Goal: Information Seeking & Learning: Find specific fact

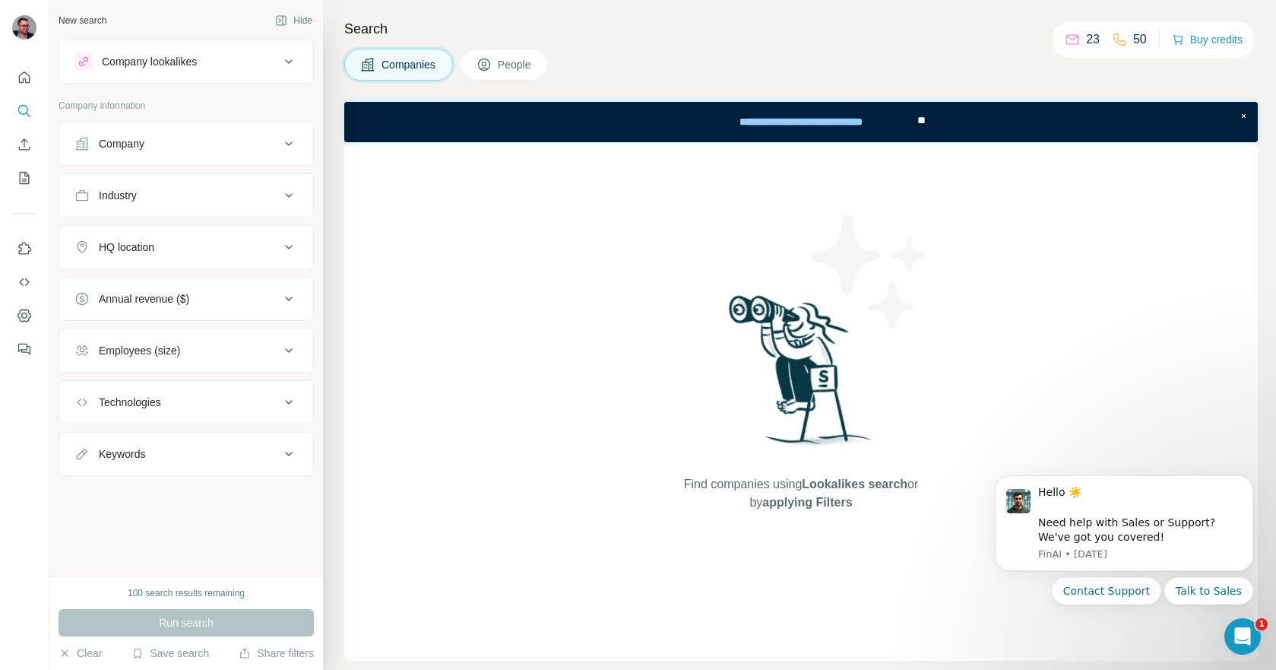
click at [283, 66] on icon at bounding box center [289, 61] width 18 height 18
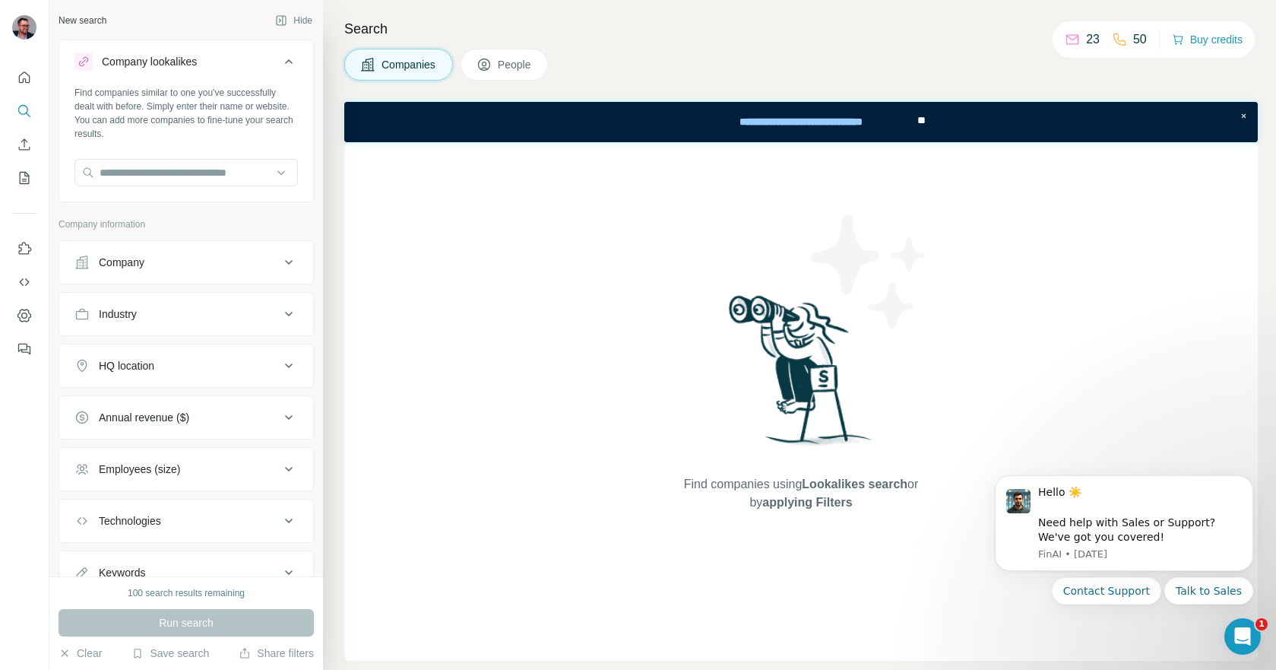
click at [283, 66] on icon at bounding box center [289, 61] width 18 height 18
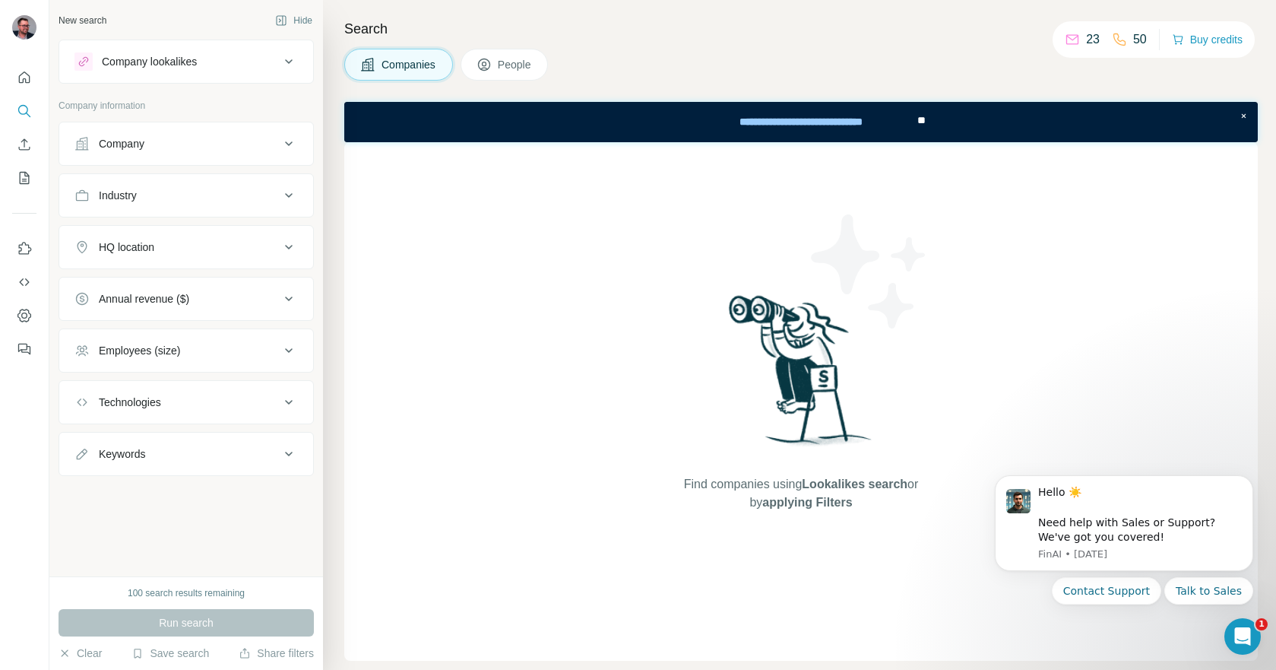
click at [271, 144] on div "Company" at bounding box center [176, 143] width 205 height 15
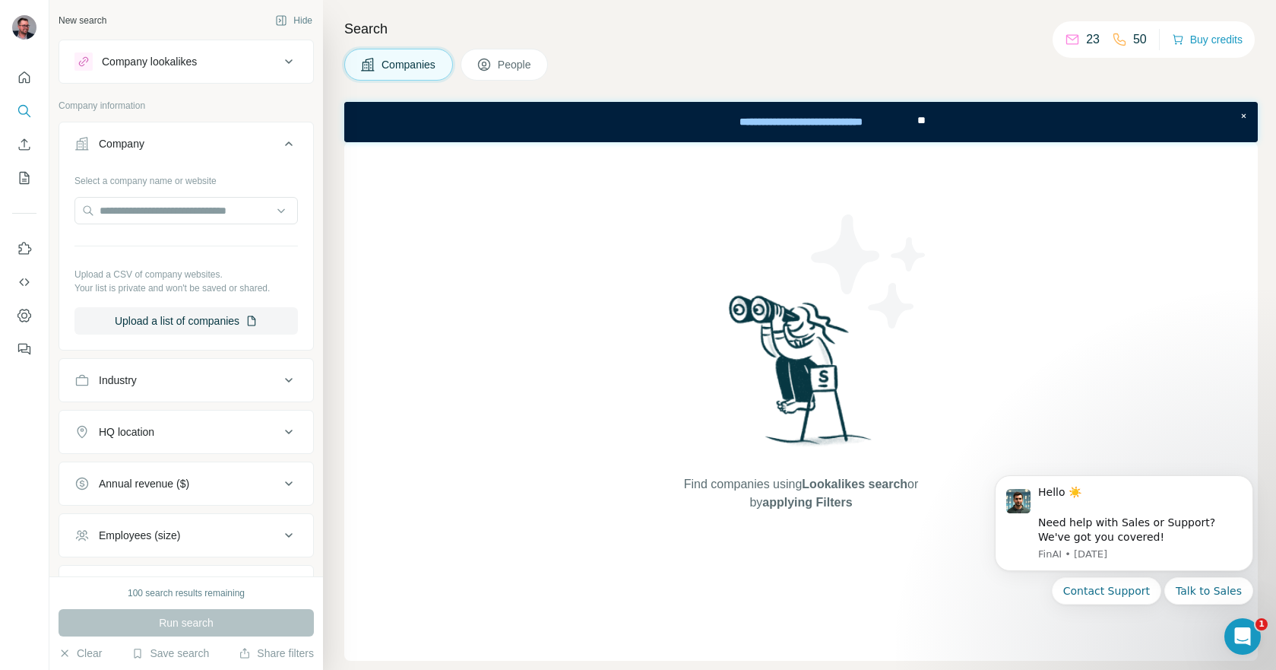
click at [271, 144] on div "Company" at bounding box center [176, 143] width 205 height 15
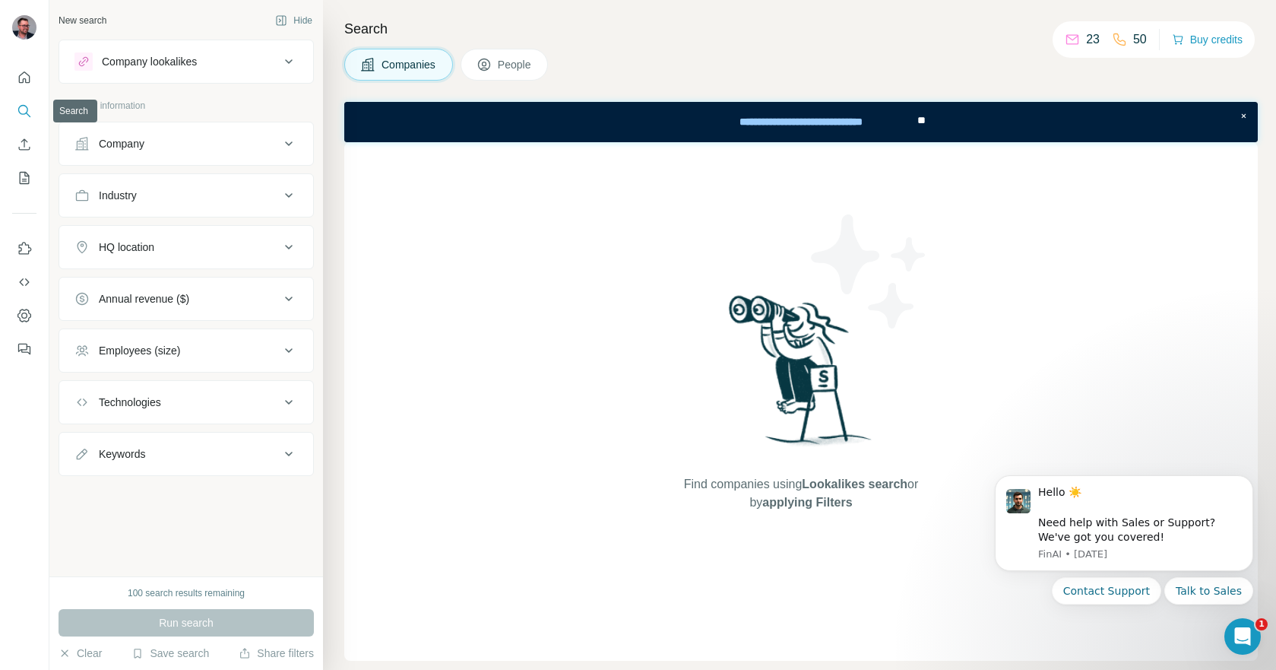
click at [22, 106] on icon "Search" at bounding box center [24, 110] width 15 height 15
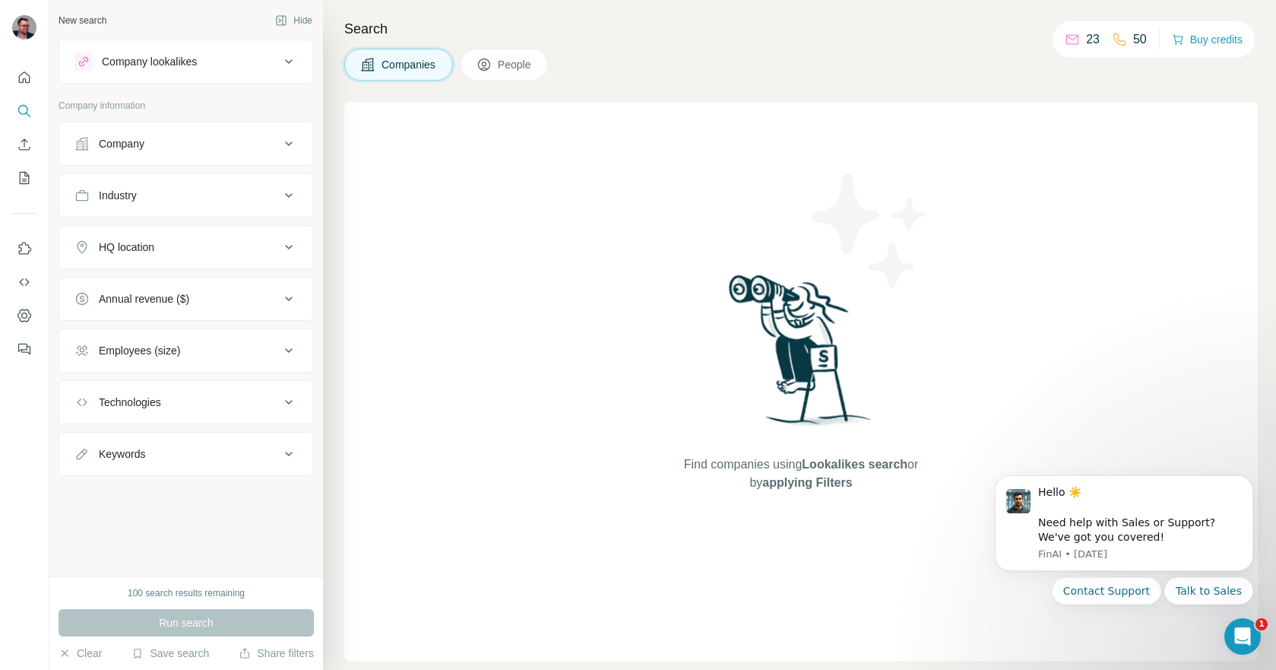
click at [524, 78] on button "People" at bounding box center [505, 65] width 88 height 32
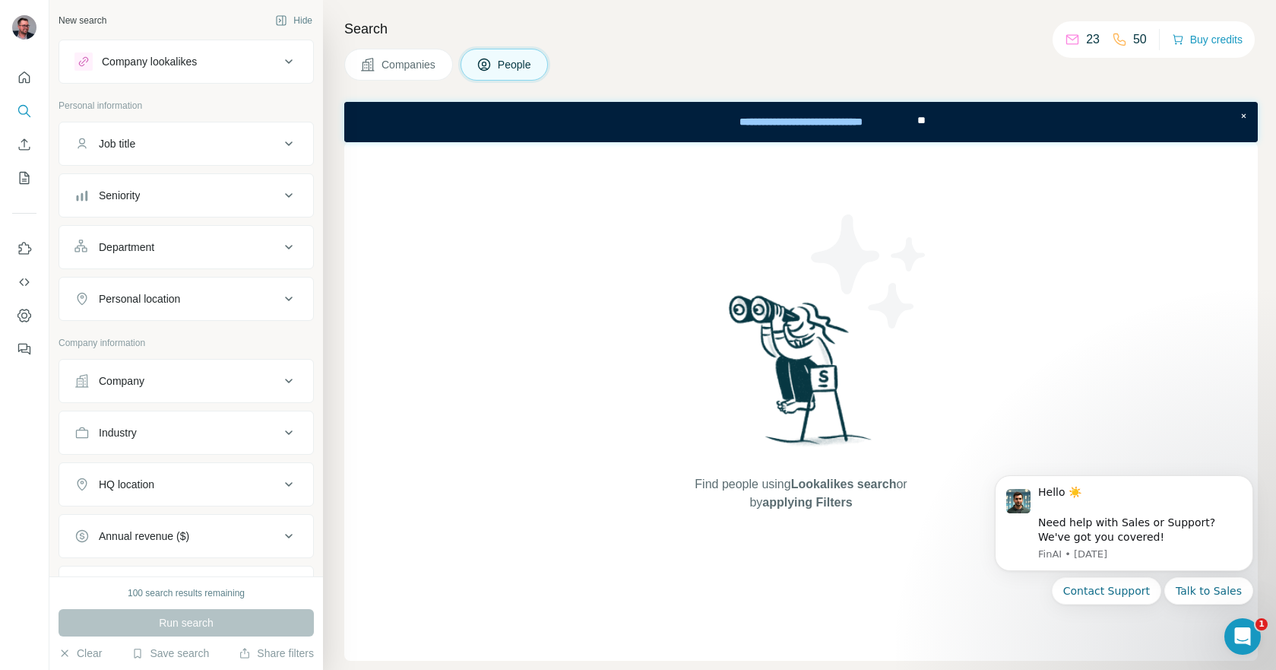
click at [206, 144] on div "Job title" at bounding box center [176, 143] width 205 height 15
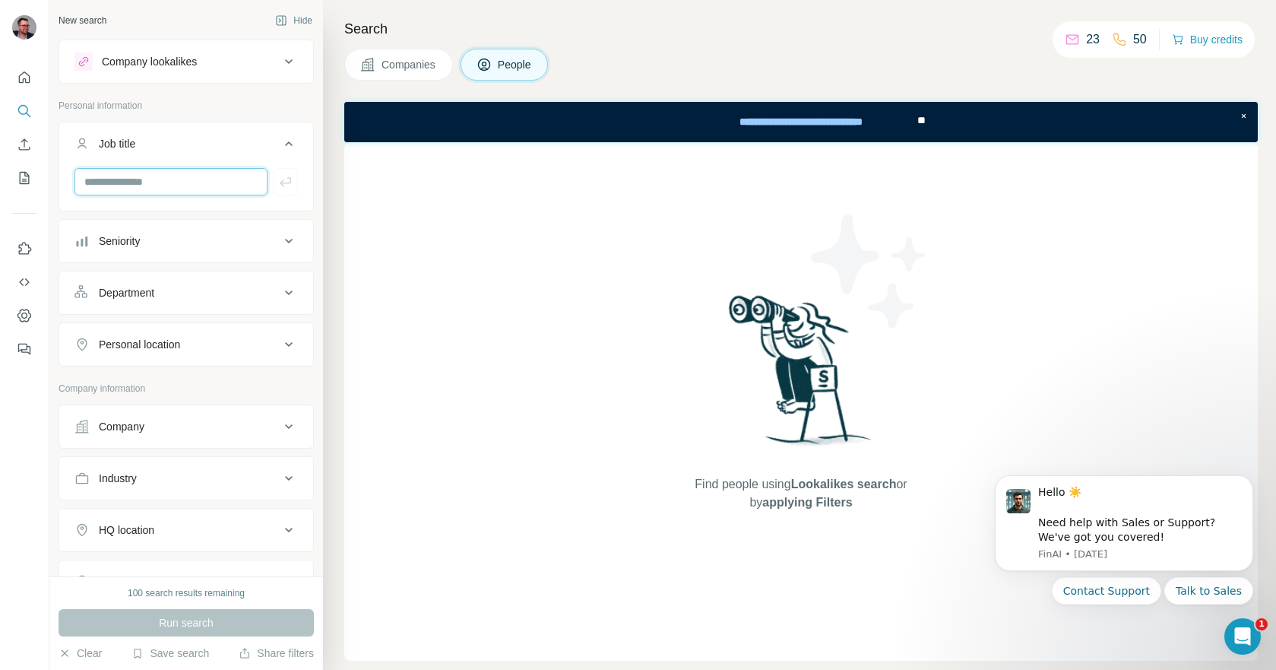
click at [167, 183] on input "text" at bounding box center [170, 181] width 193 height 27
type input "**********"
click at [288, 183] on icon "button" at bounding box center [285, 181] width 11 height 9
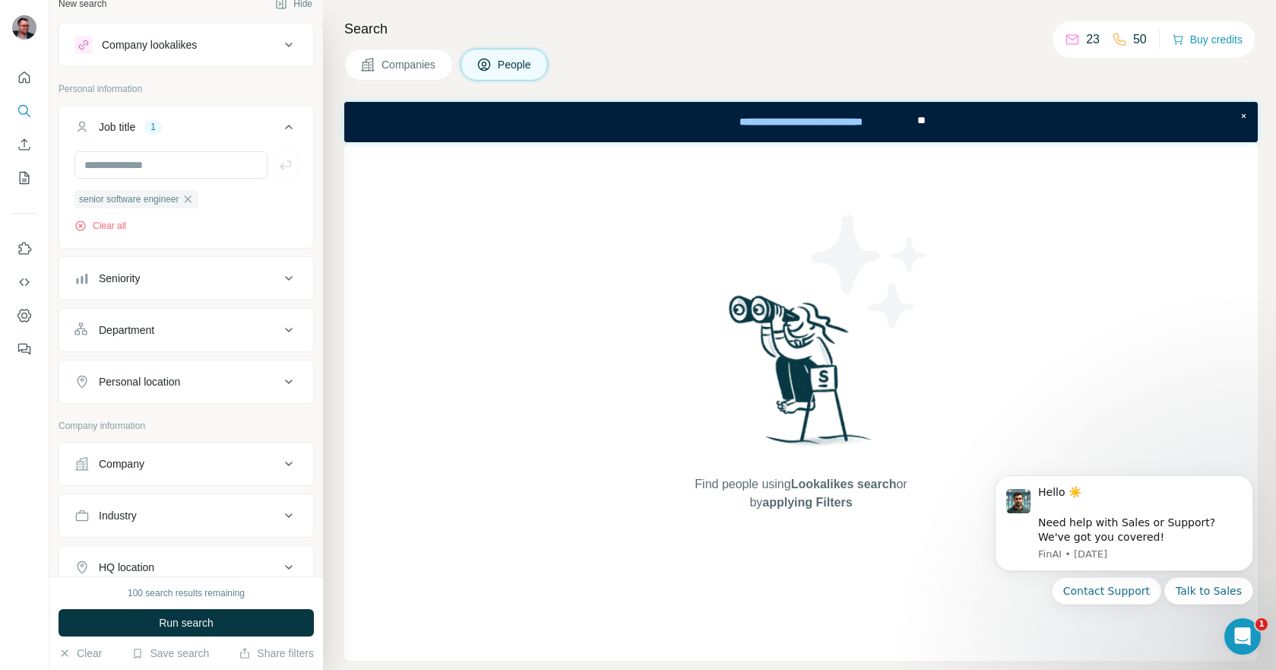
scroll to position [5, 0]
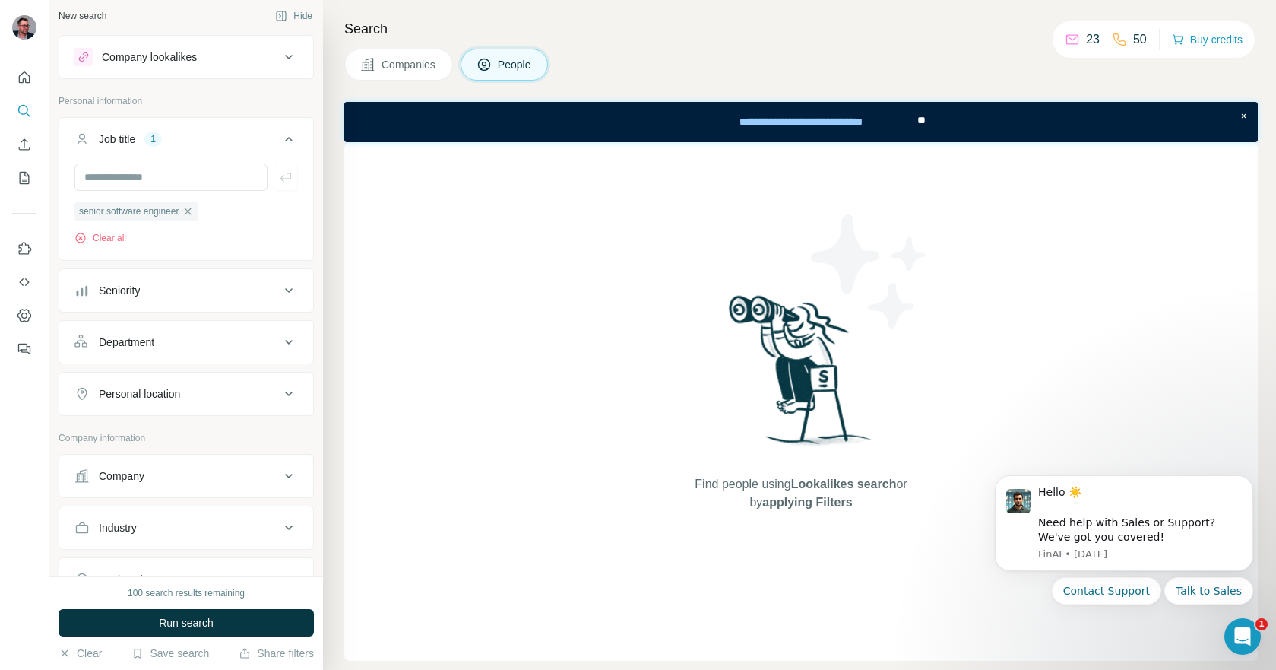
click at [280, 393] on icon at bounding box center [289, 394] width 18 height 18
click at [201, 432] on input "text" at bounding box center [185, 431] width 223 height 27
type input "*****"
click at [319, 471] on div "New search Hide Company lookalikes Personal information Job title 1 senior soft…" at bounding box center [186, 288] width 274 height 576
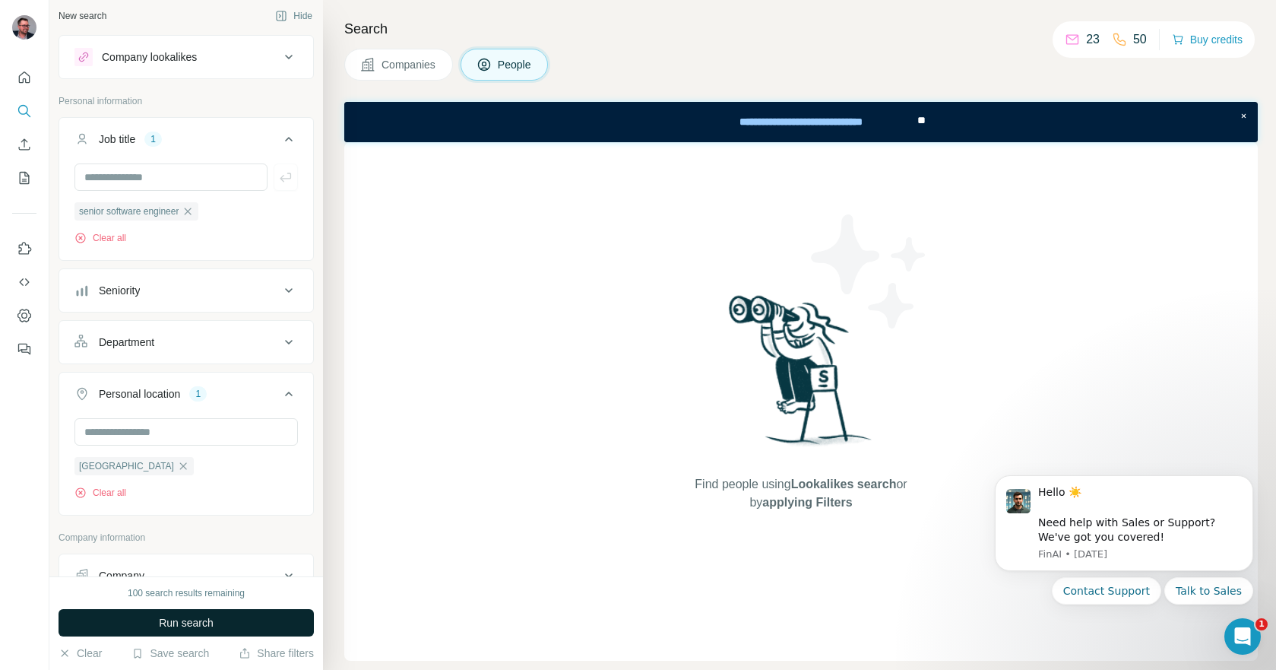
click at [237, 622] on button "Run search" at bounding box center [186, 622] width 255 height 27
